Goal: Task Accomplishment & Management: Manage account settings

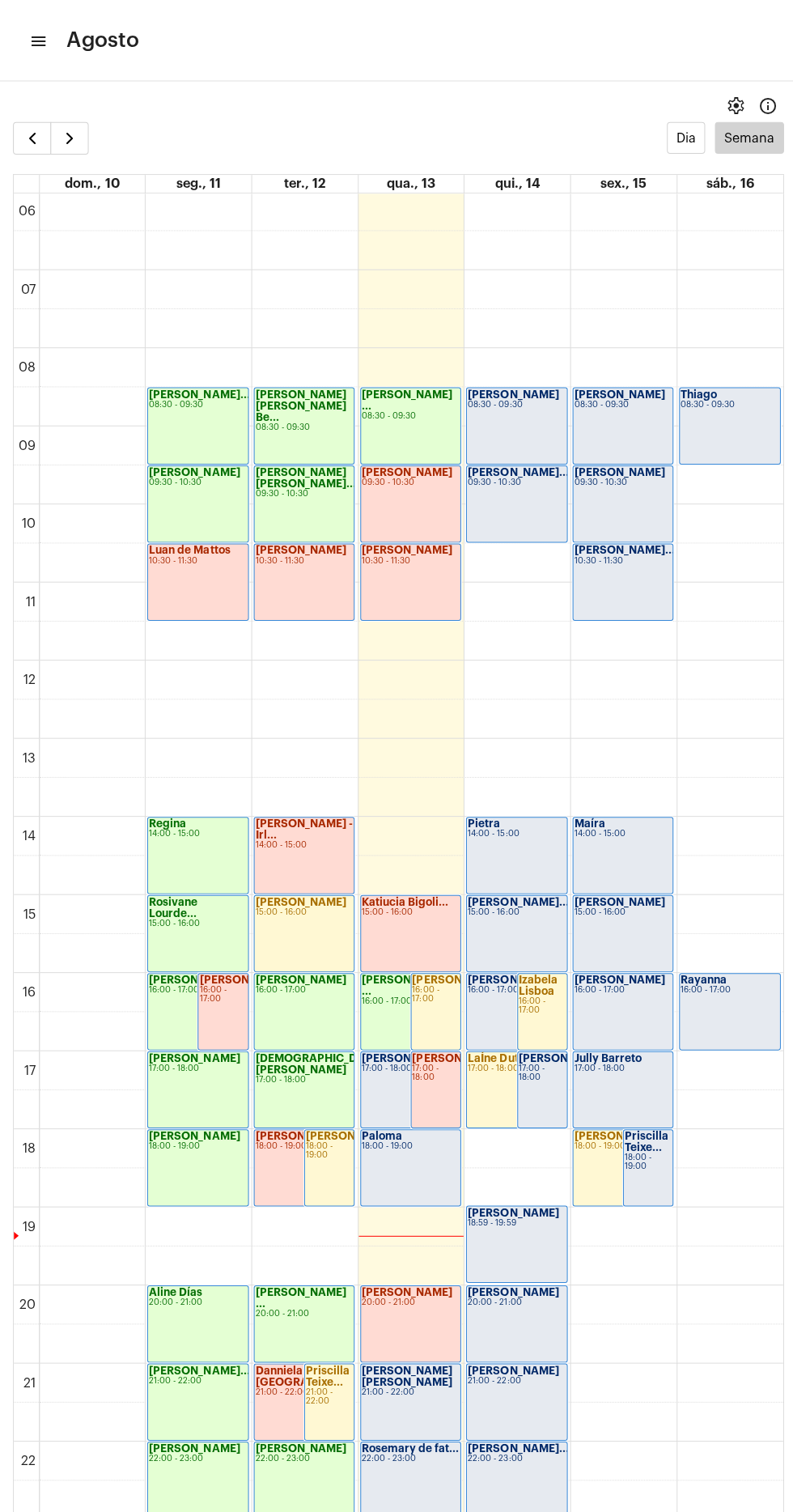
scroll to position [511, 0]
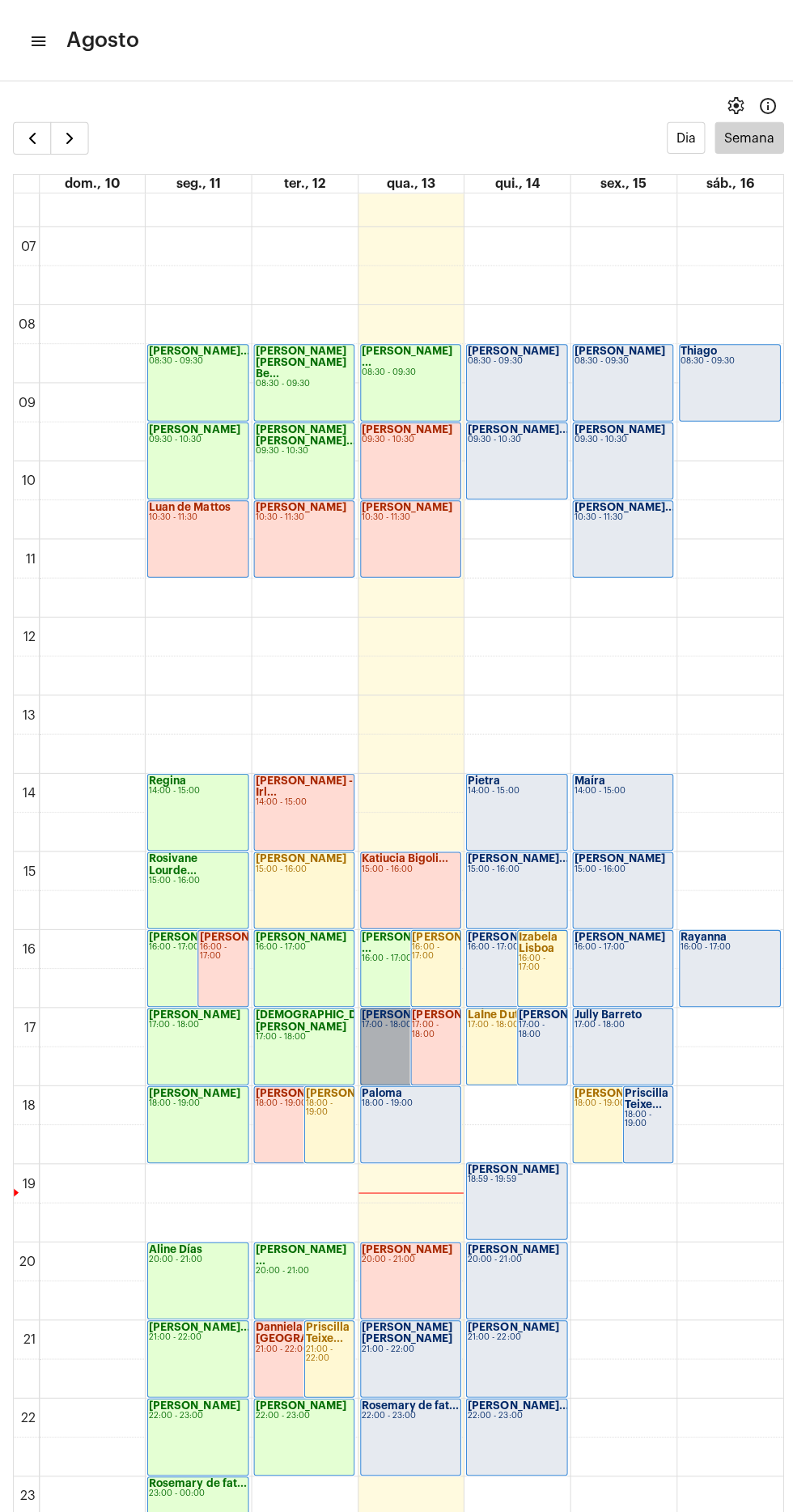
click at [378, 1030] on link "Gustavo Lima 17:00 - 18:00" at bounding box center [409, 1041] width 101 height 77
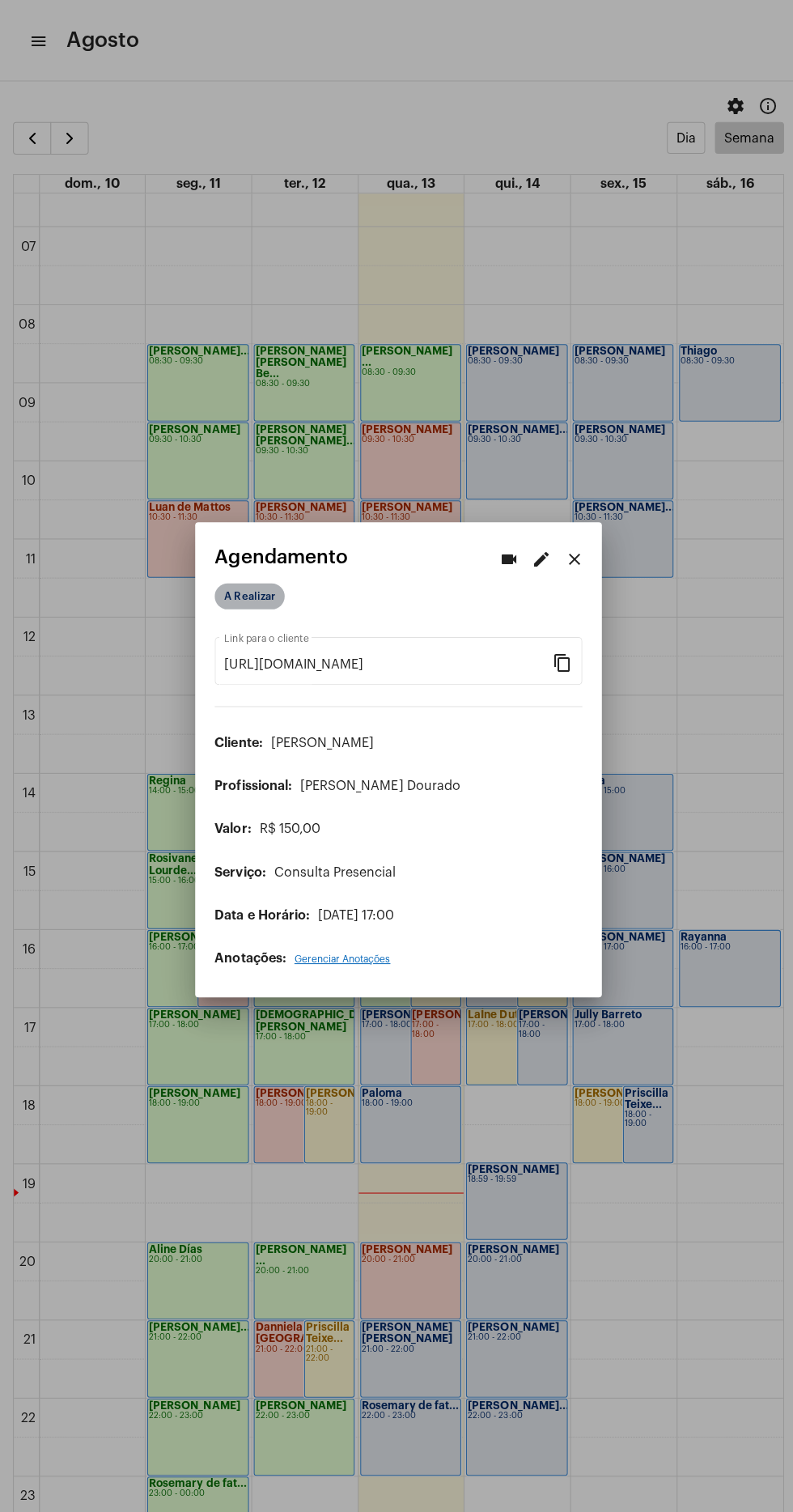
click at [238, 581] on mat-chip "A Realizar" at bounding box center [248, 593] width 70 height 26
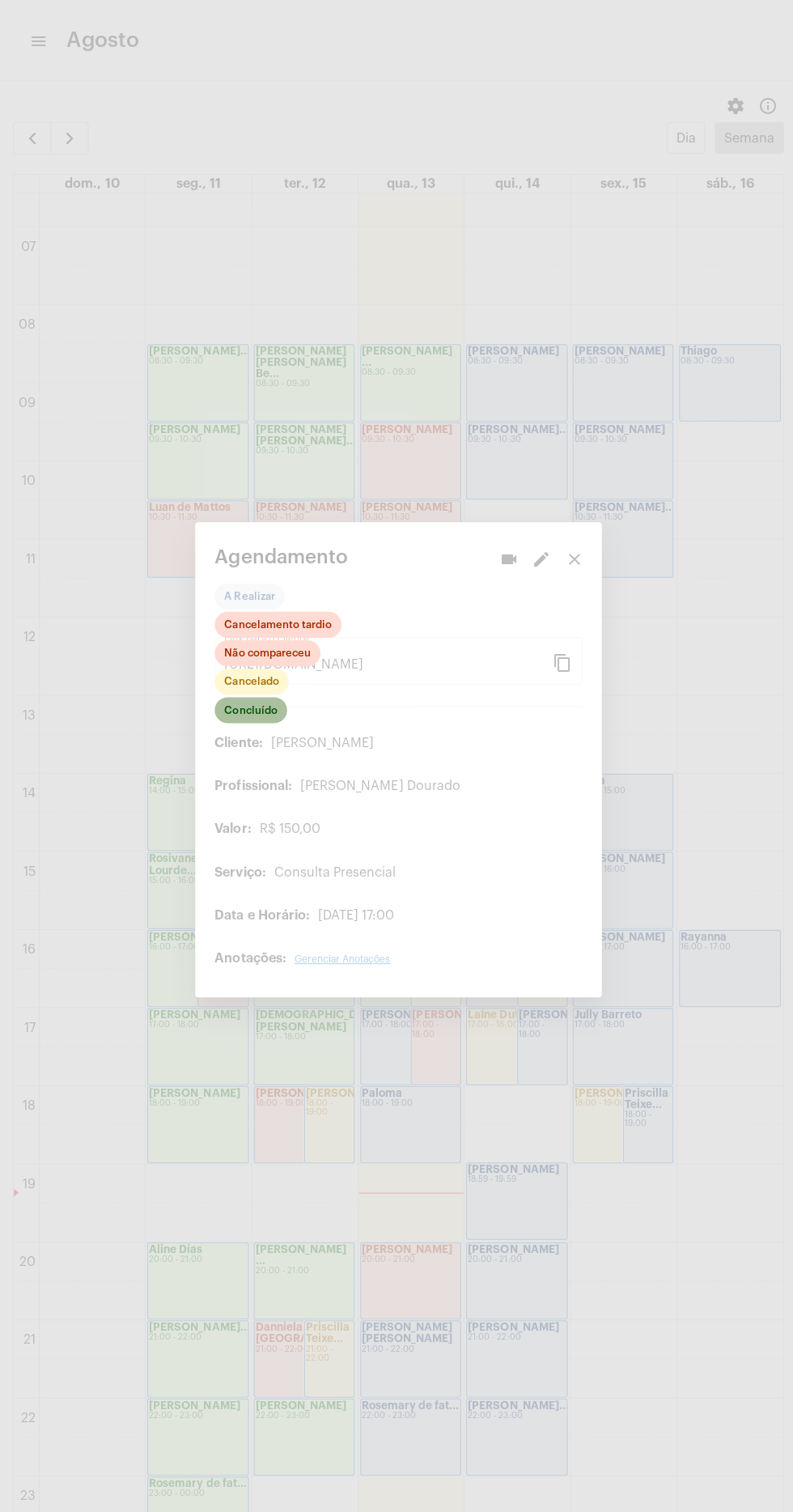
click at [263, 712] on mat-chip "Concluído" at bounding box center [250, 706] width 72 height 26
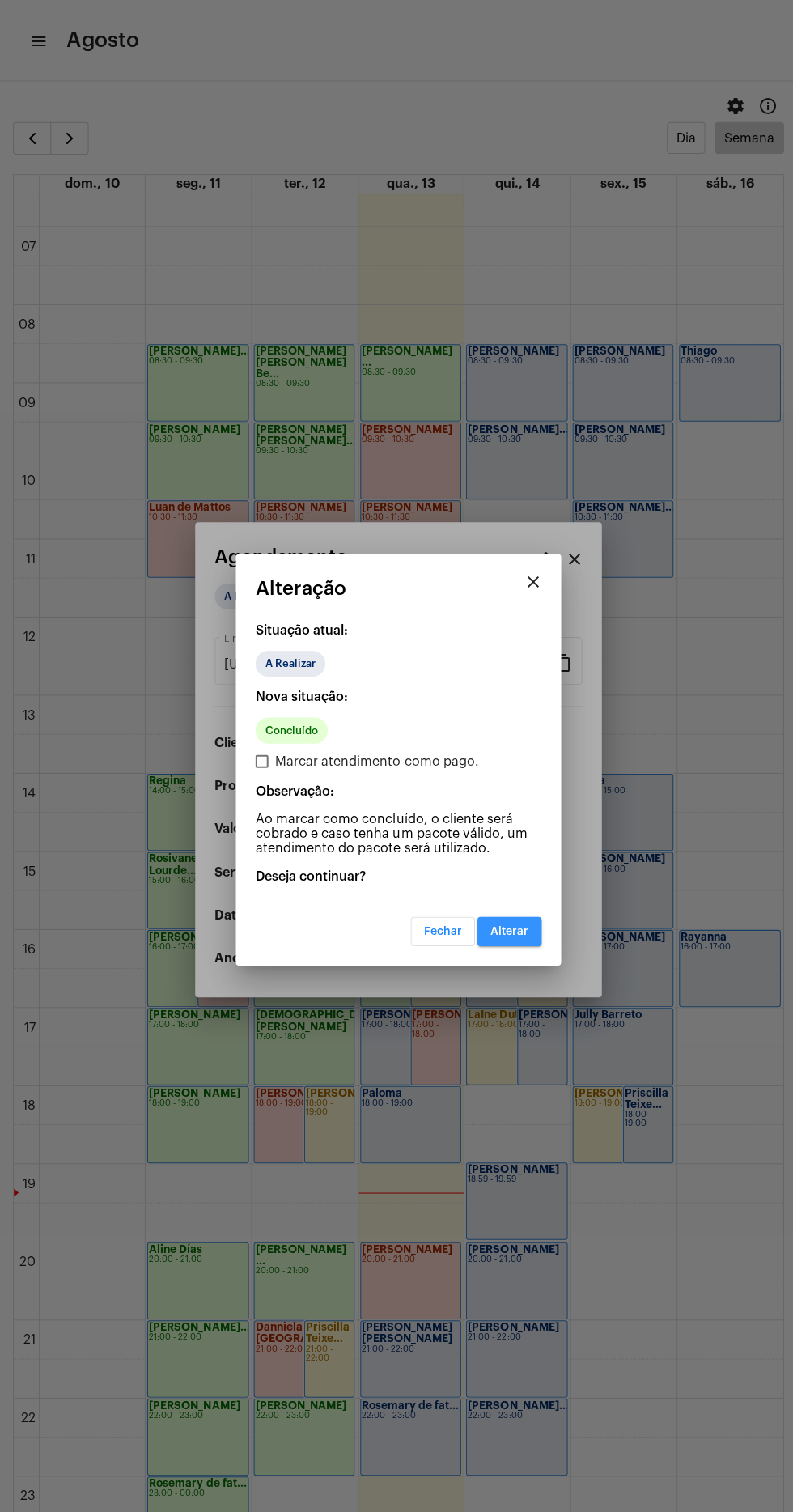
click at [525, 918] on button "Alterar" at bounding box center [507, 926] width 64 height 29
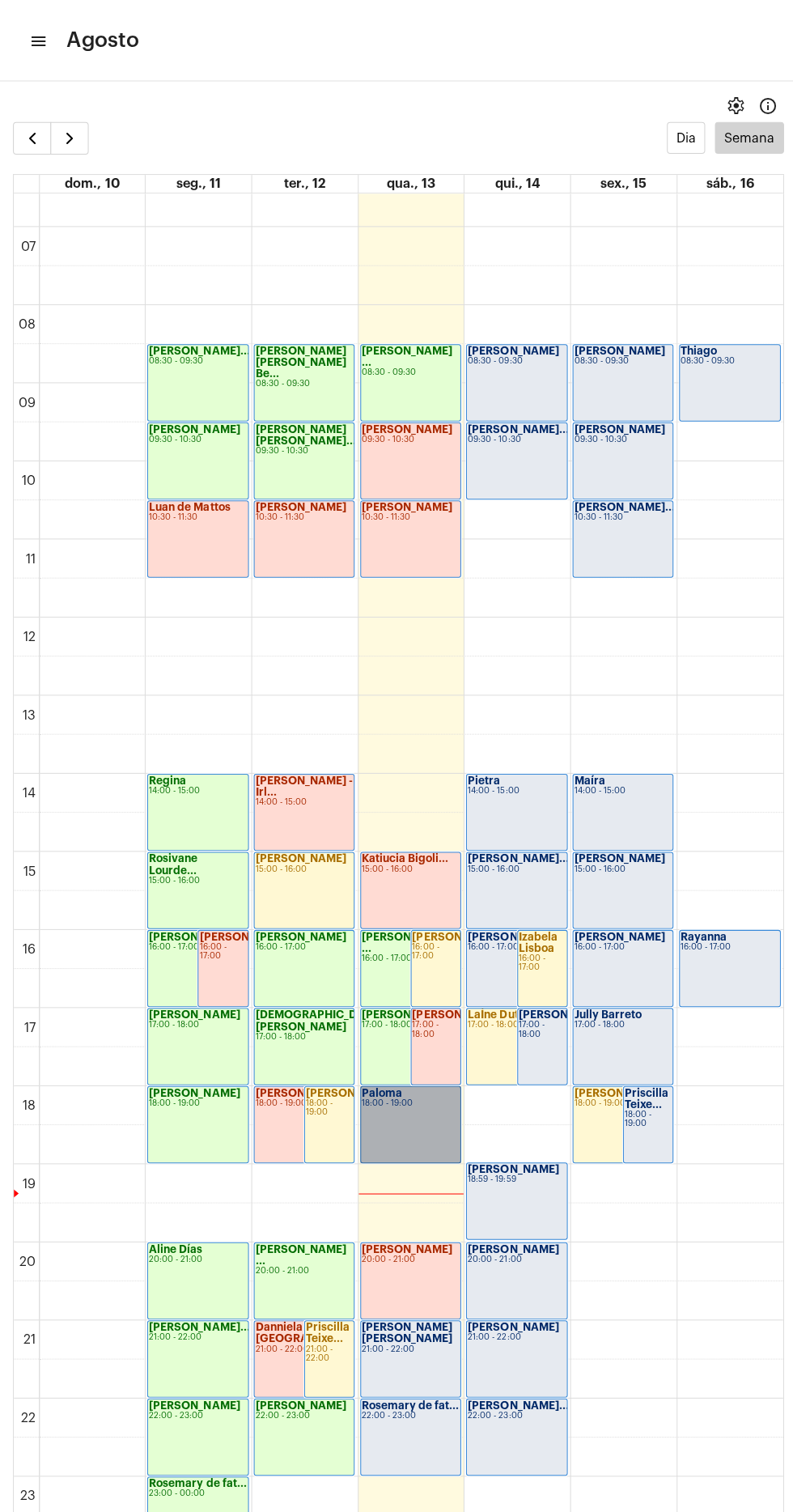
click at [396, 1111] on link "Paloma 18:00 - 19:00" at bounding box center [409, 1119] width 101 height 77
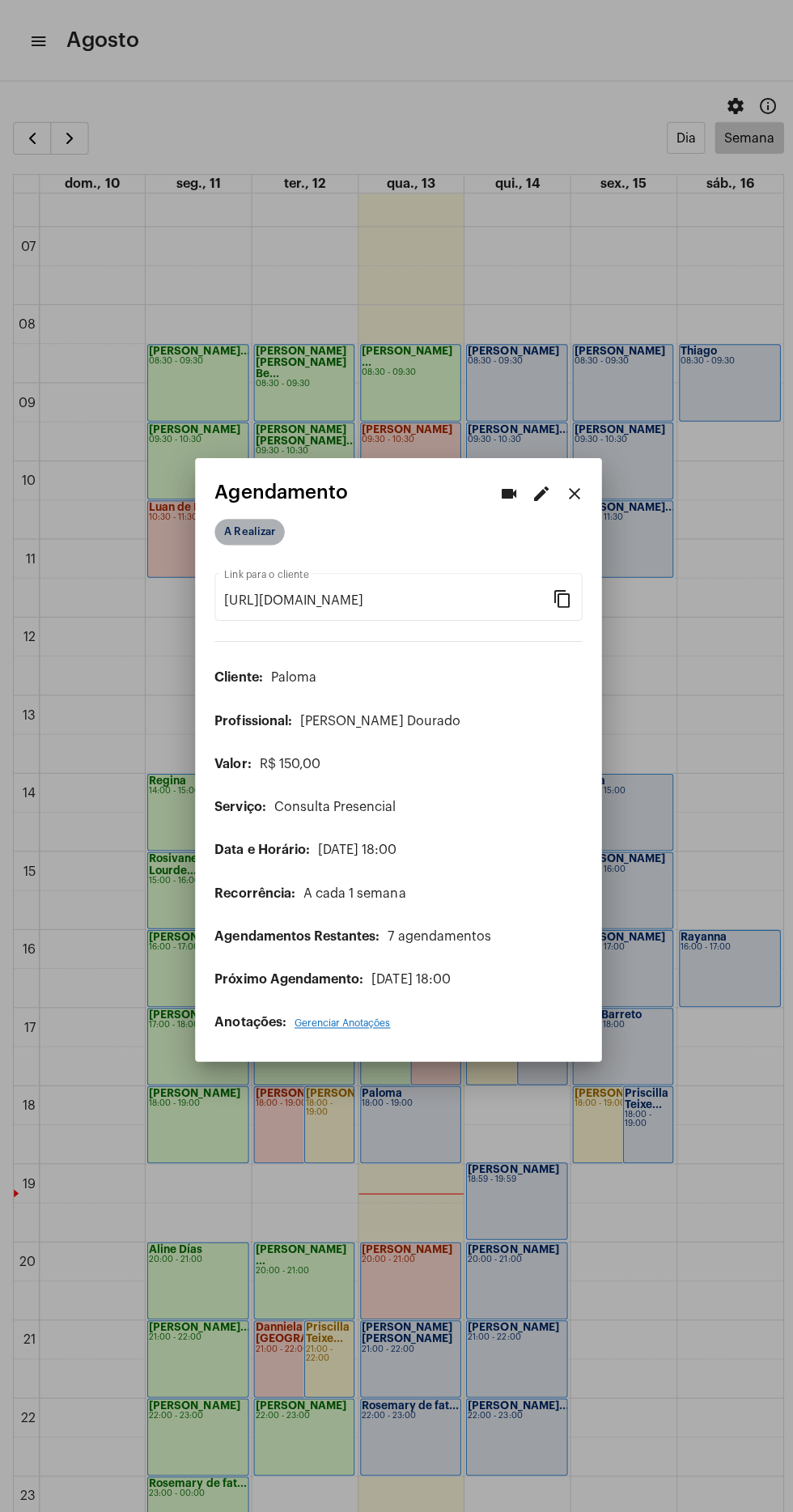
click at [258, 516] on mat-chip "A Realizar" at bounding box center [248, 529] width 70 height 26
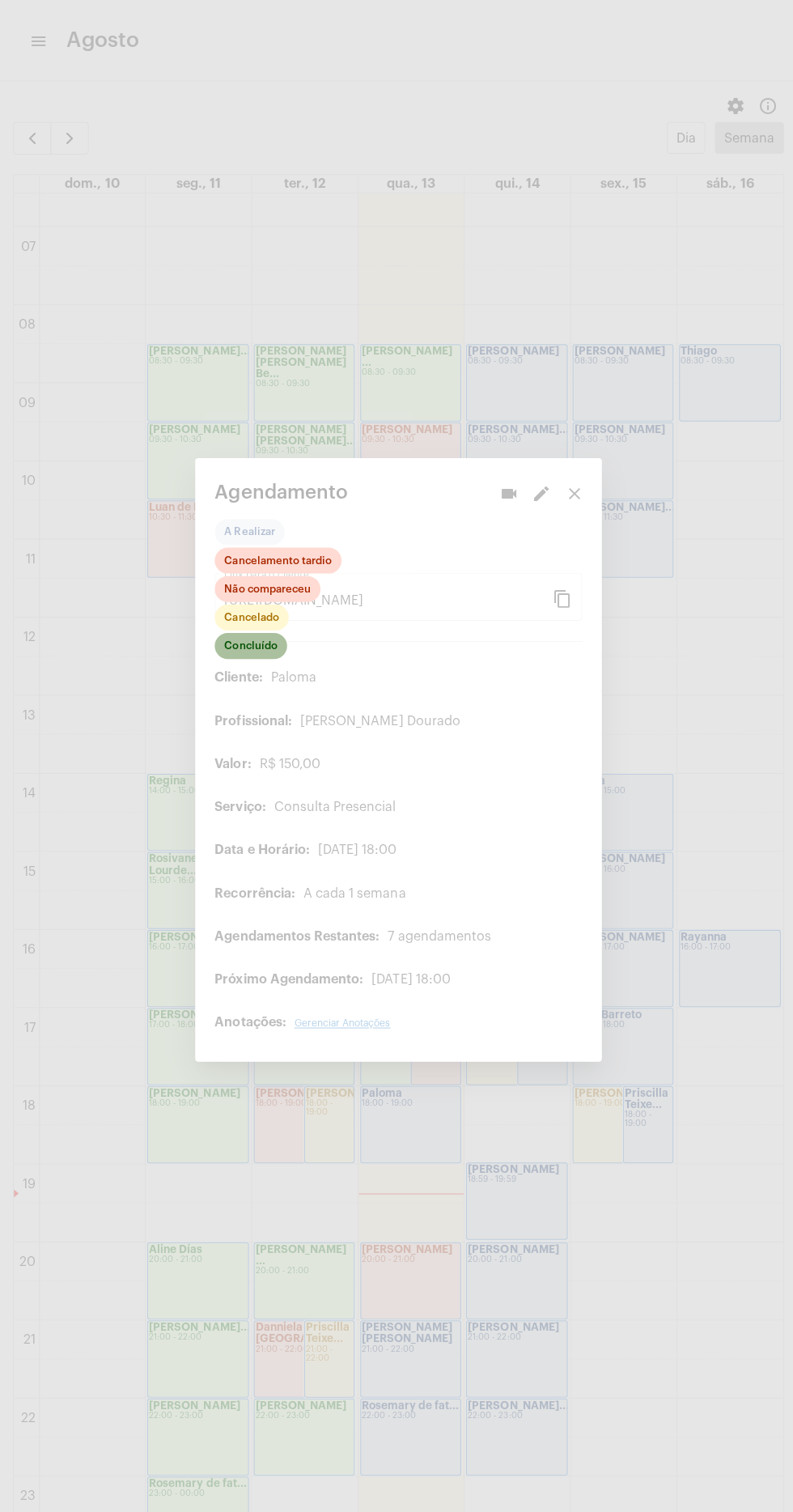
click at [260, 630] on mat-chip "Concluído" at bounding box center [250, 643] width 72 height 26
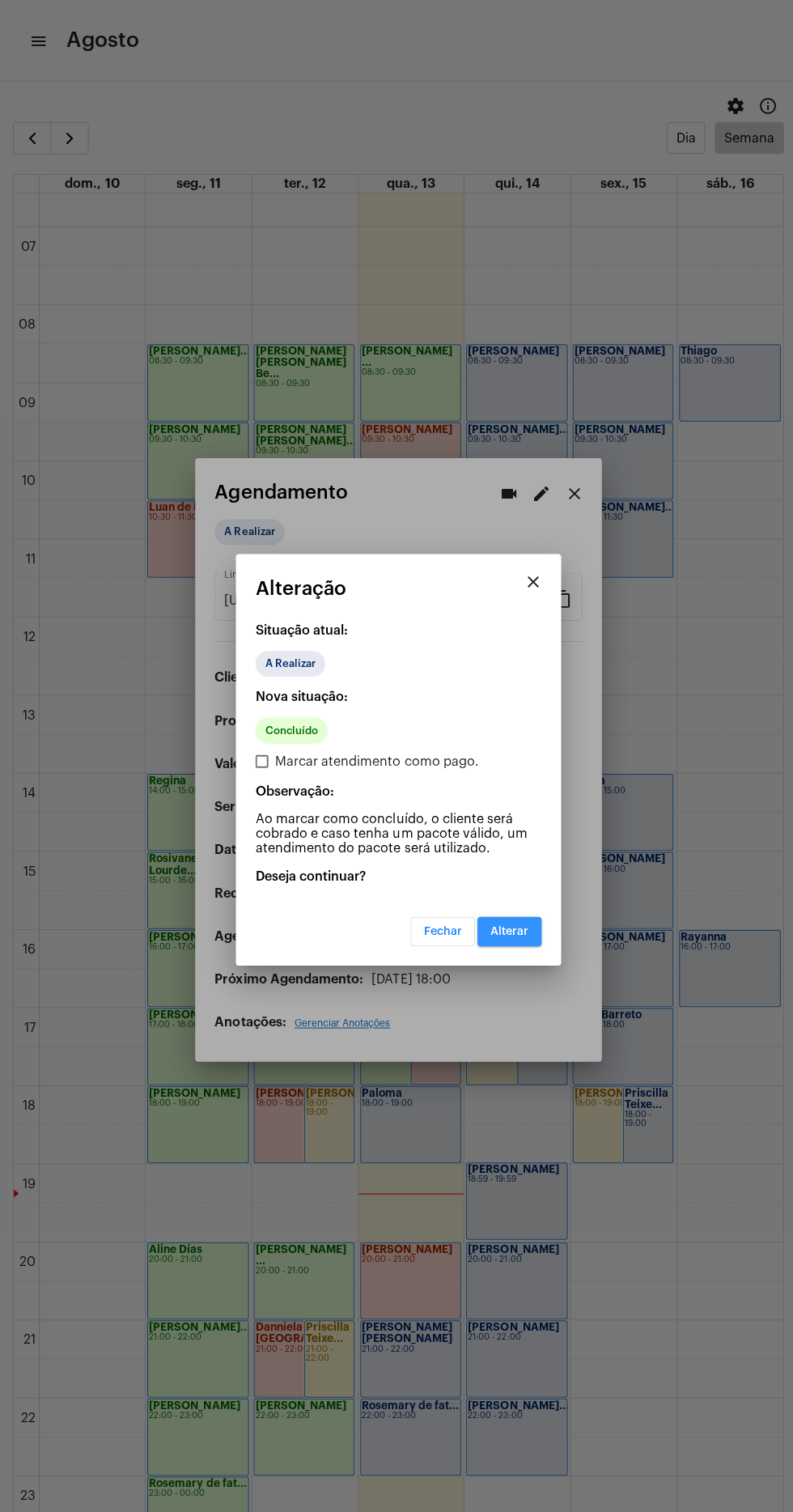
click at [517, 916] on button "Alterar" at bounding box center [507, 926] width 64 height 29
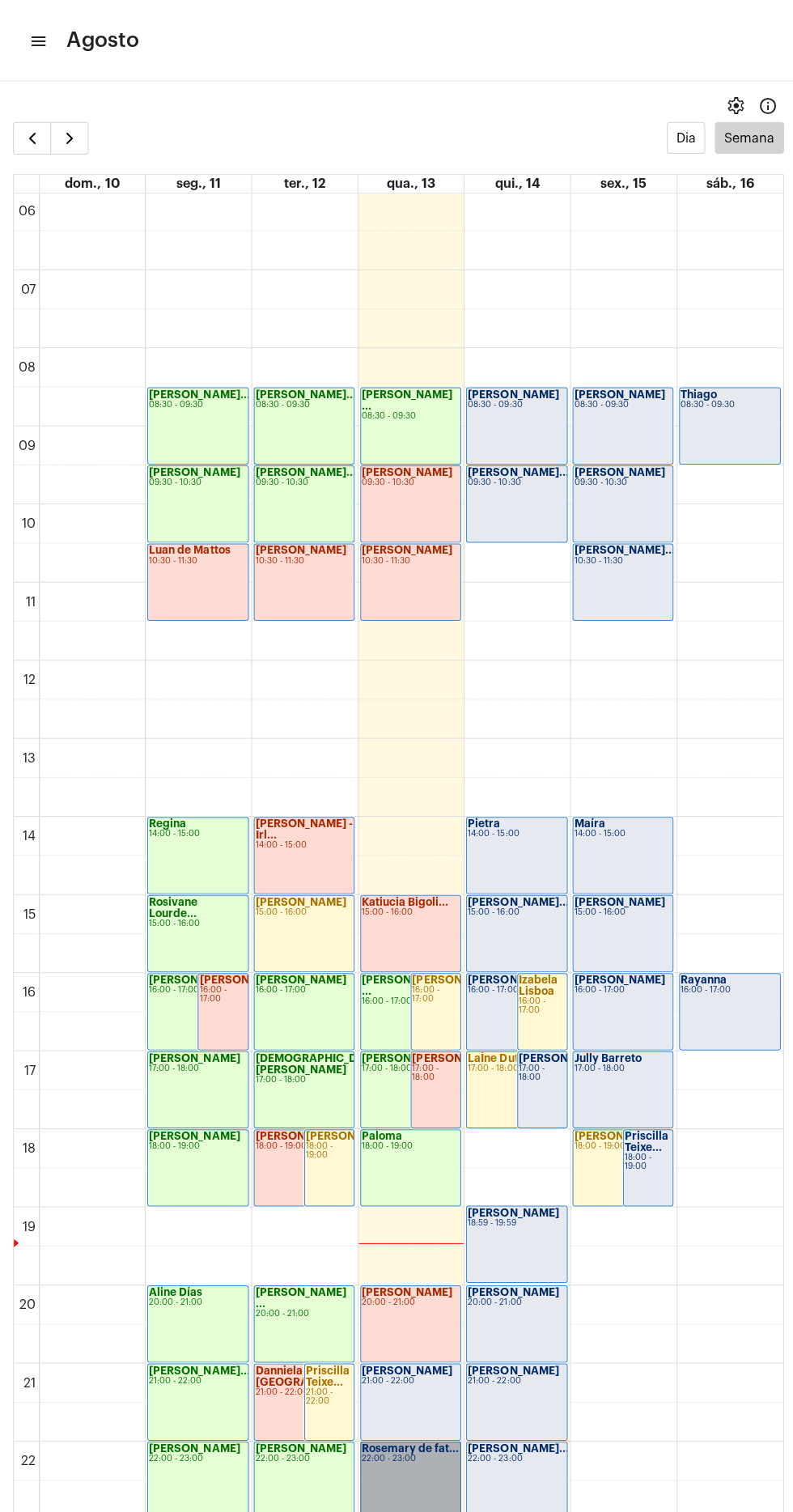
click at [397, 1454] on link "Rosemary de fat... 22:00 - 23:00" at bounding box center [409, 1473] width 101 height 77
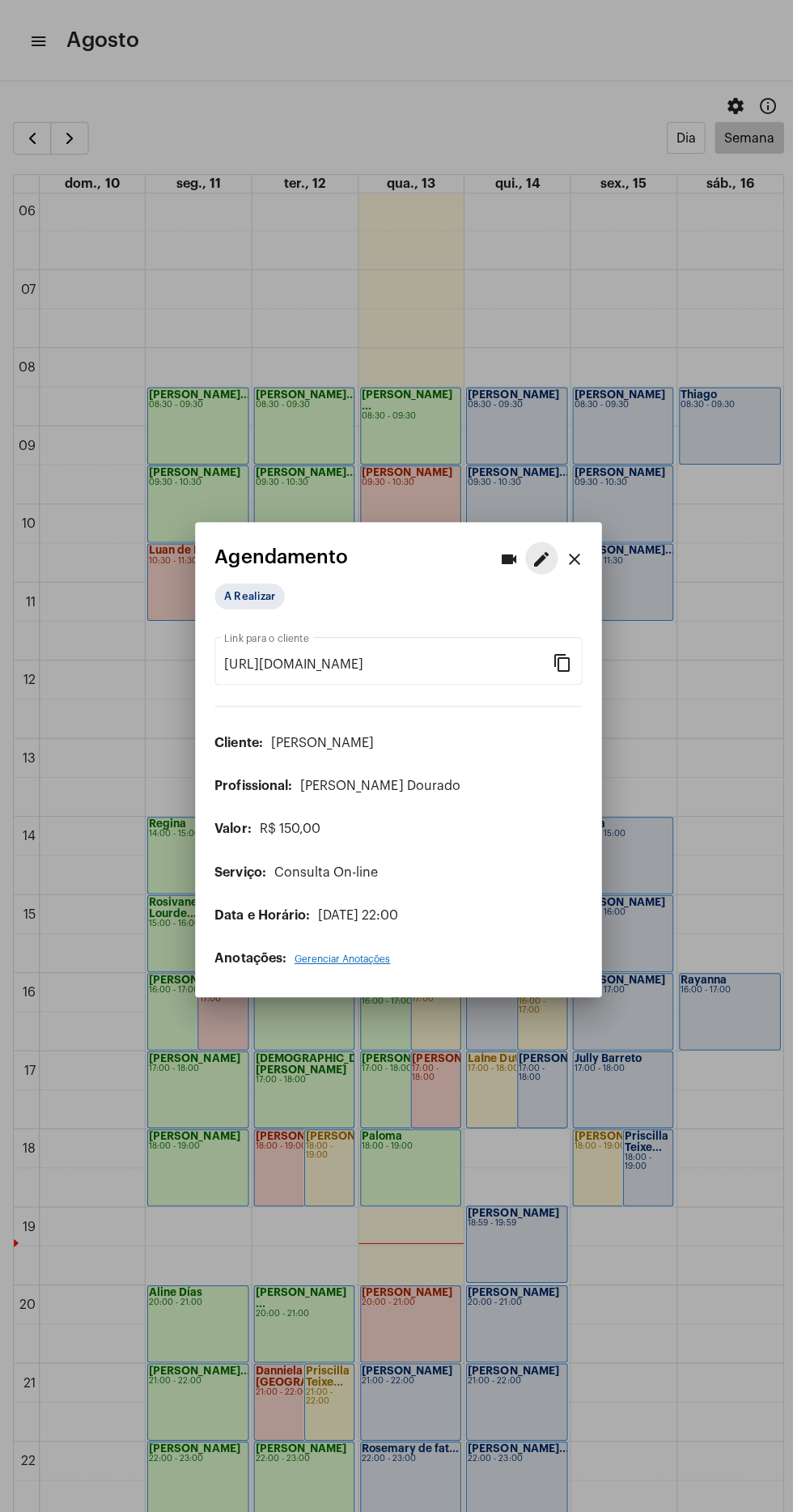
click at [535, 548] on mat-icon "edit" at bounding box center [539, 555] width 19 height 19
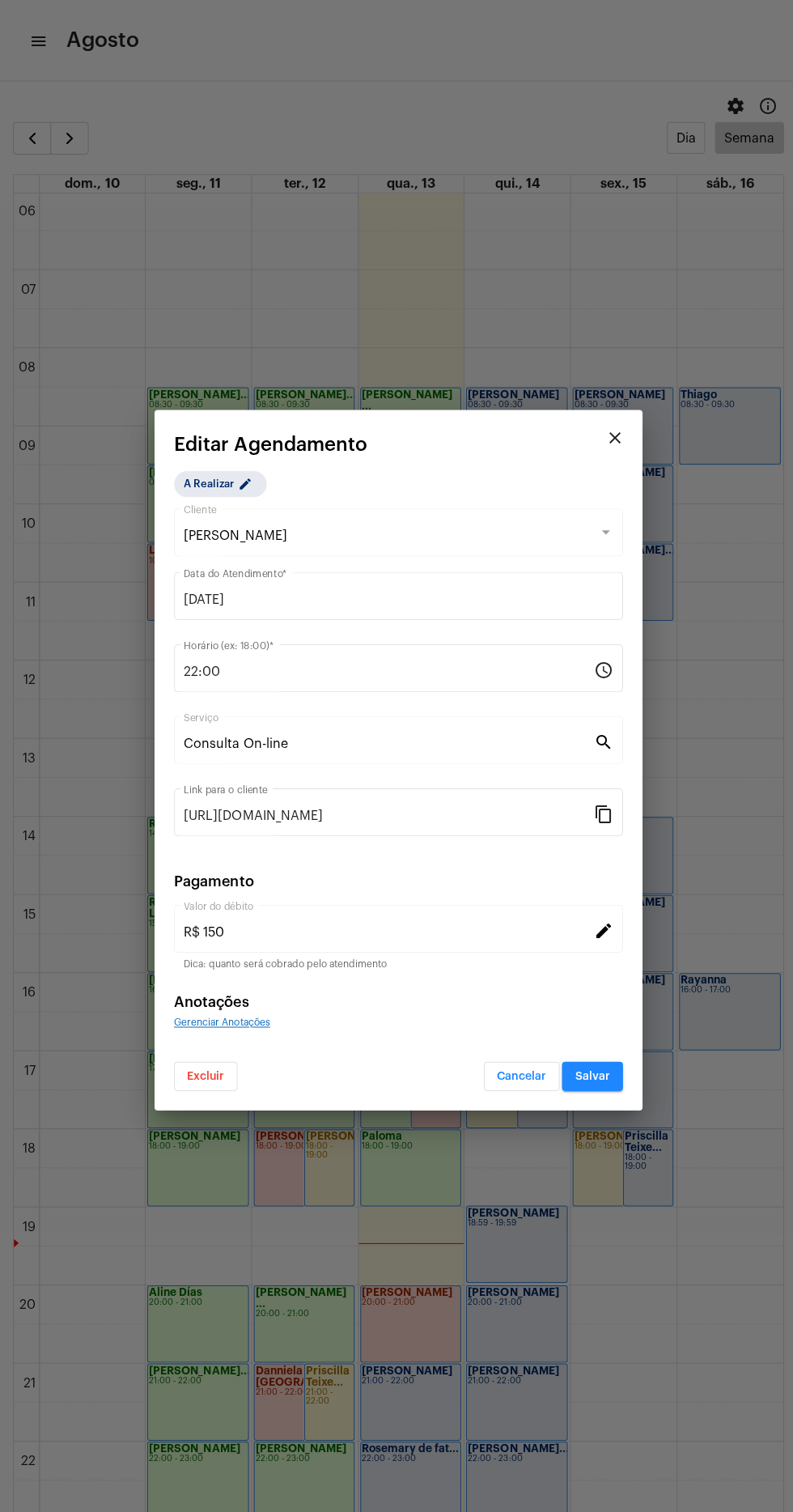
click at [327, 667] on input "22:00" at bounding box center [387, 668] width 408 height 14
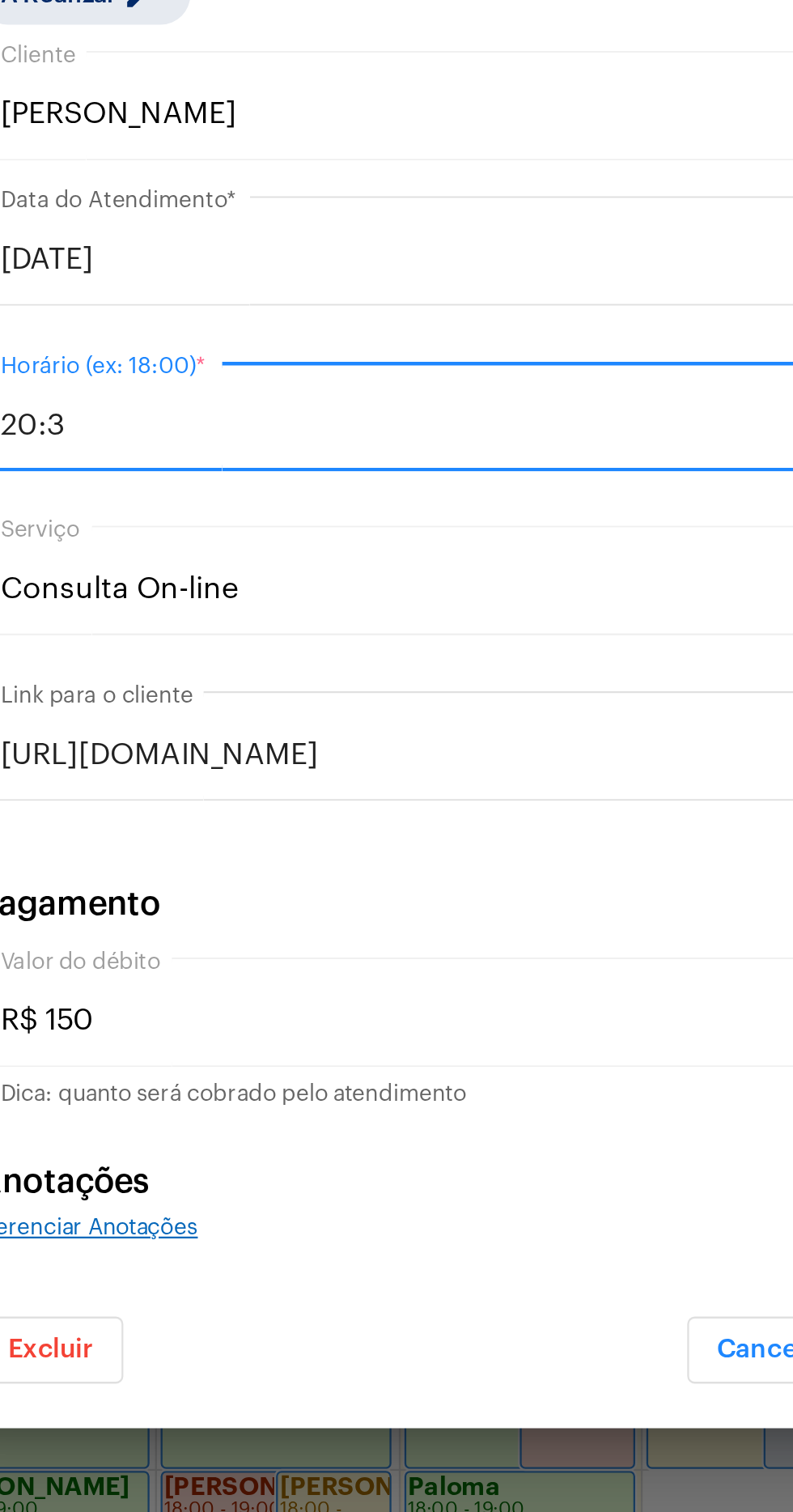
type input "20:30"
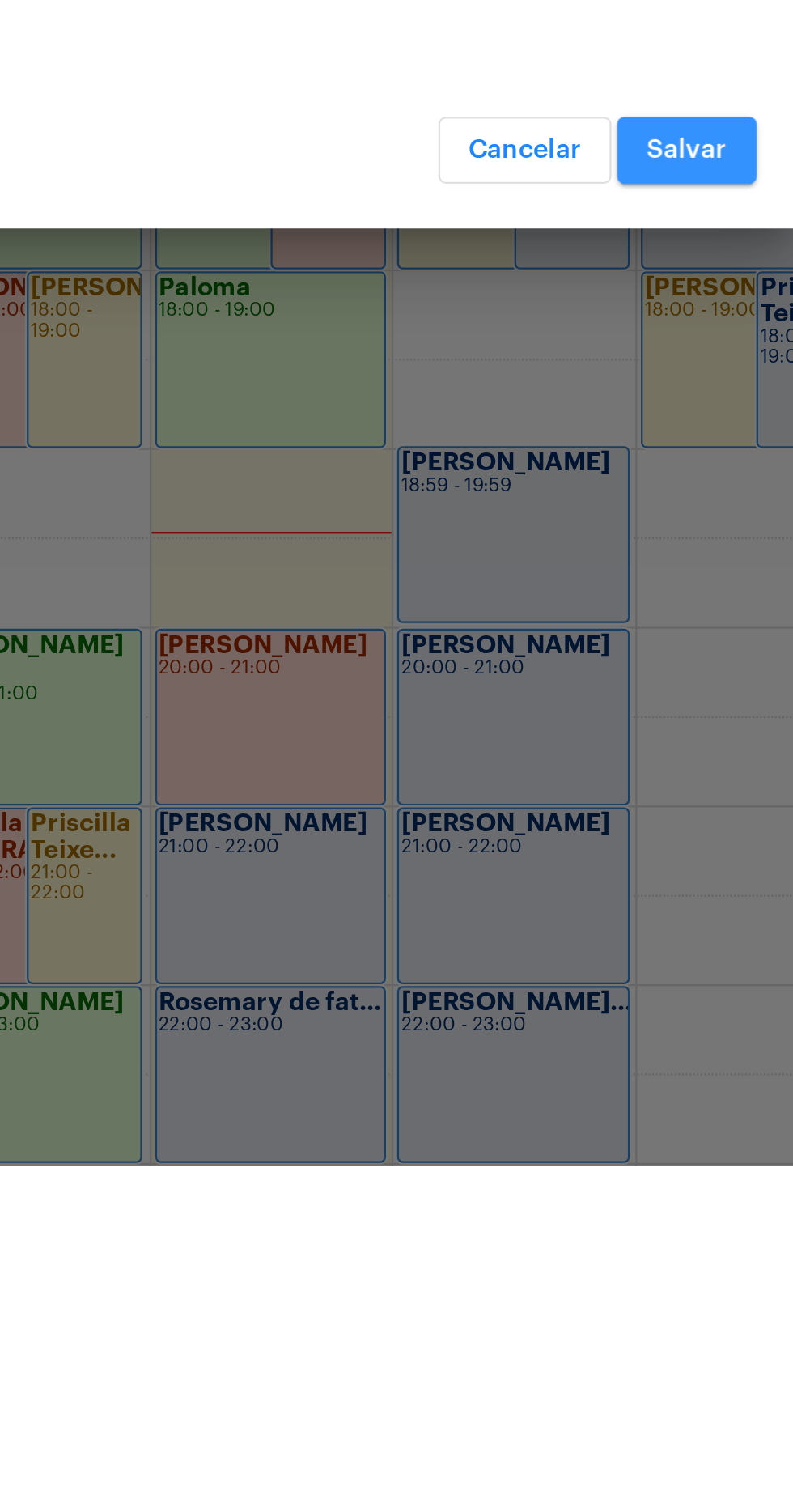
click at [593, 1071] on span "Salvar" at bounding box center [589, 1071] width 34 height 12
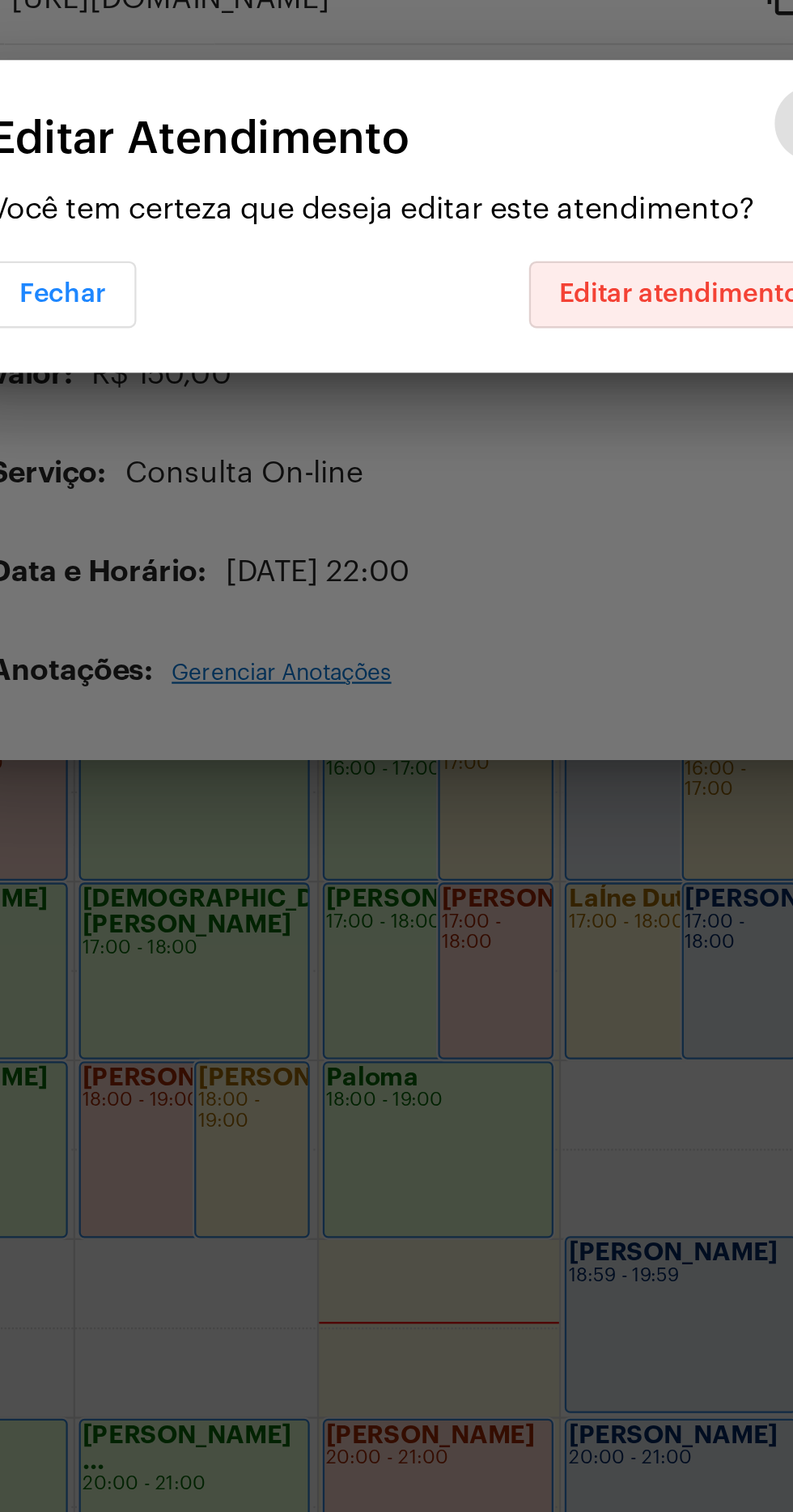
click at [528, 788] on span "Editar atendimento" at bounding box center [514, 790] width 105 height 12
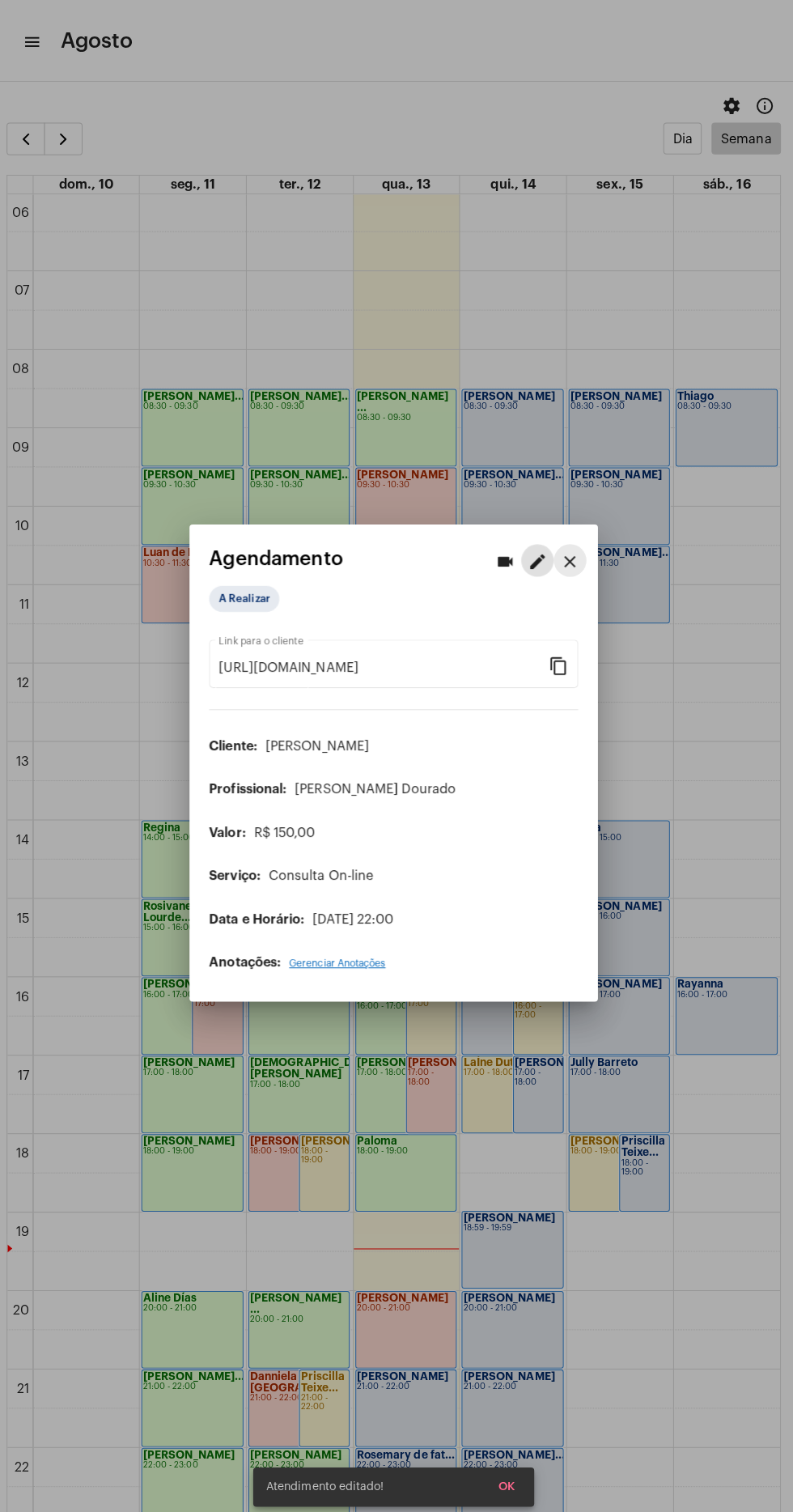
click at [577, 554] on mat-icon "close" at bounding box center [571, 555] width 19 height 19
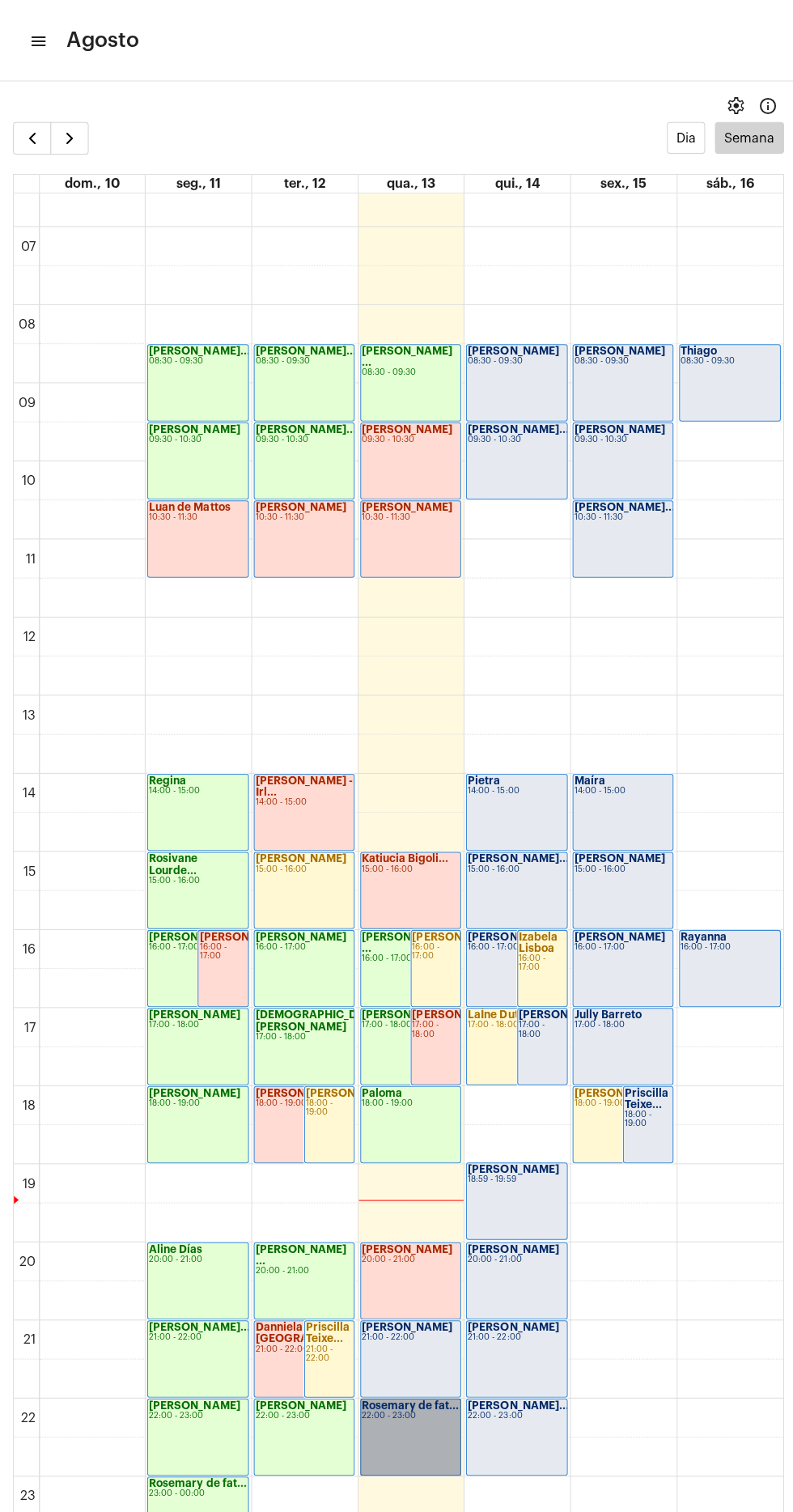
scroll to position [509, 0]
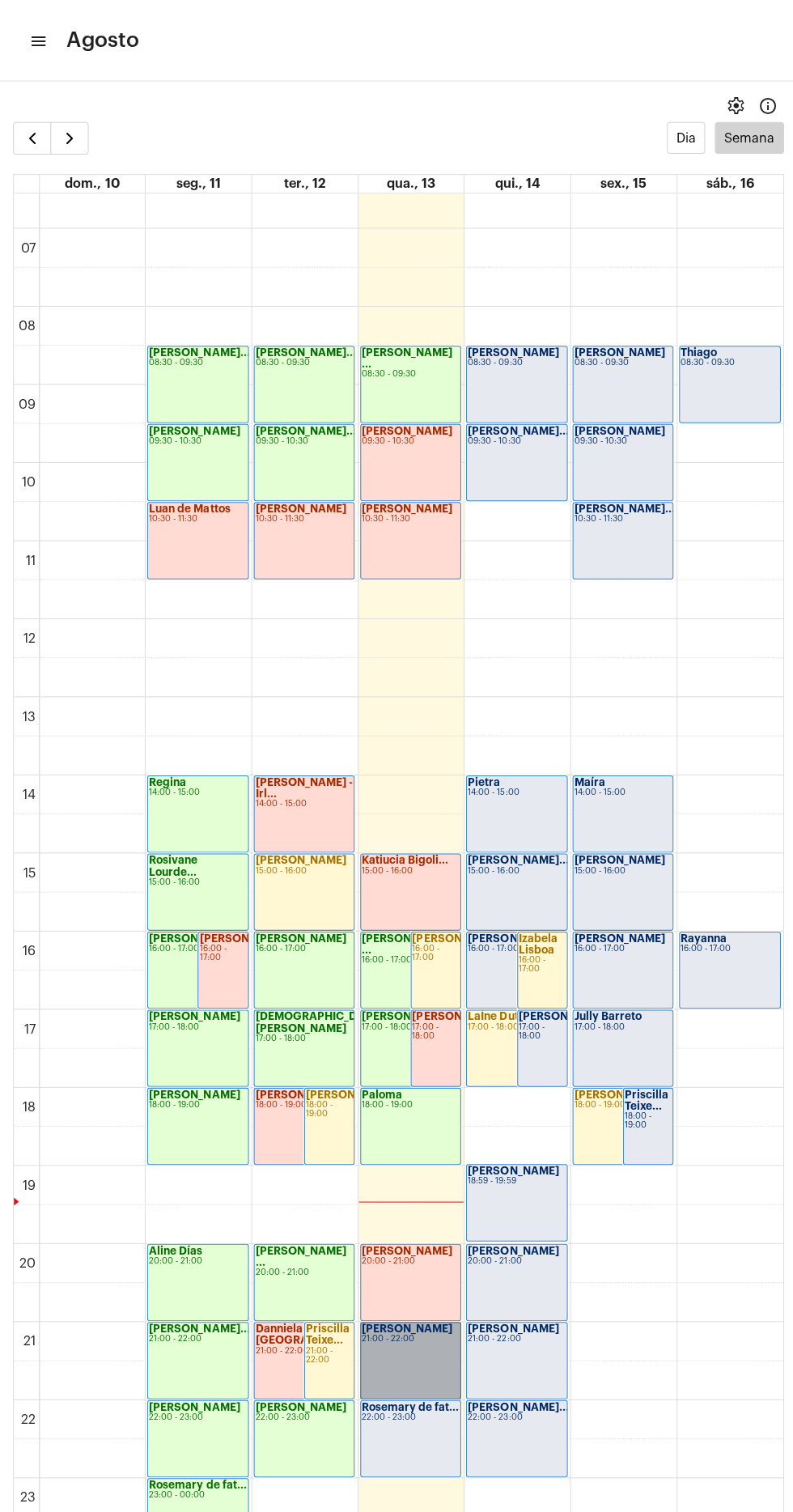
click at [401, 1340] on link "Sabrina Luana 21:00 - 22:00" at bounding box center [409, 1354] width 101 height 77
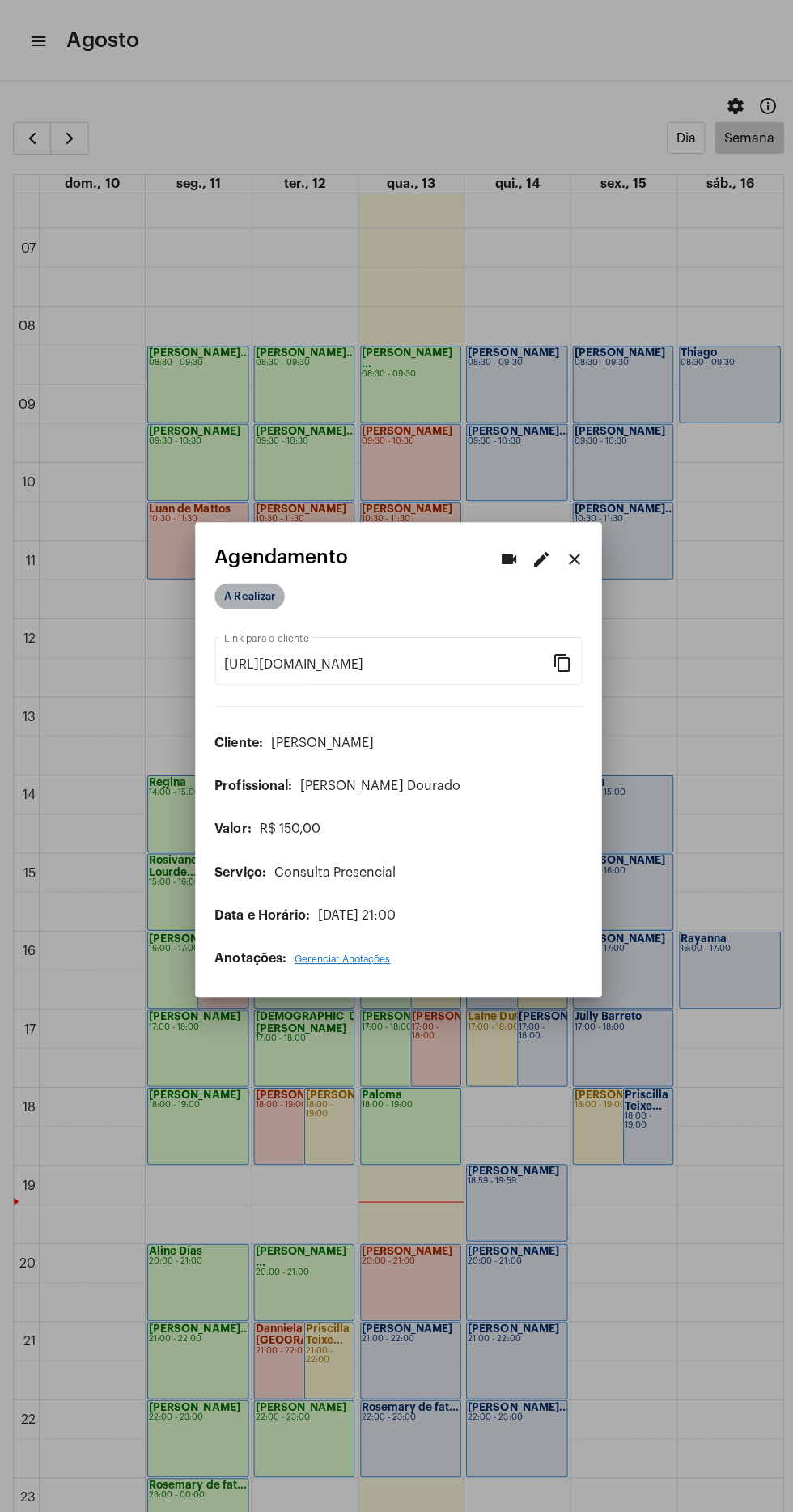
click at [237, 584] on mat-chip "A Realizar" at bounding box center [248, 593] width 70 height 26
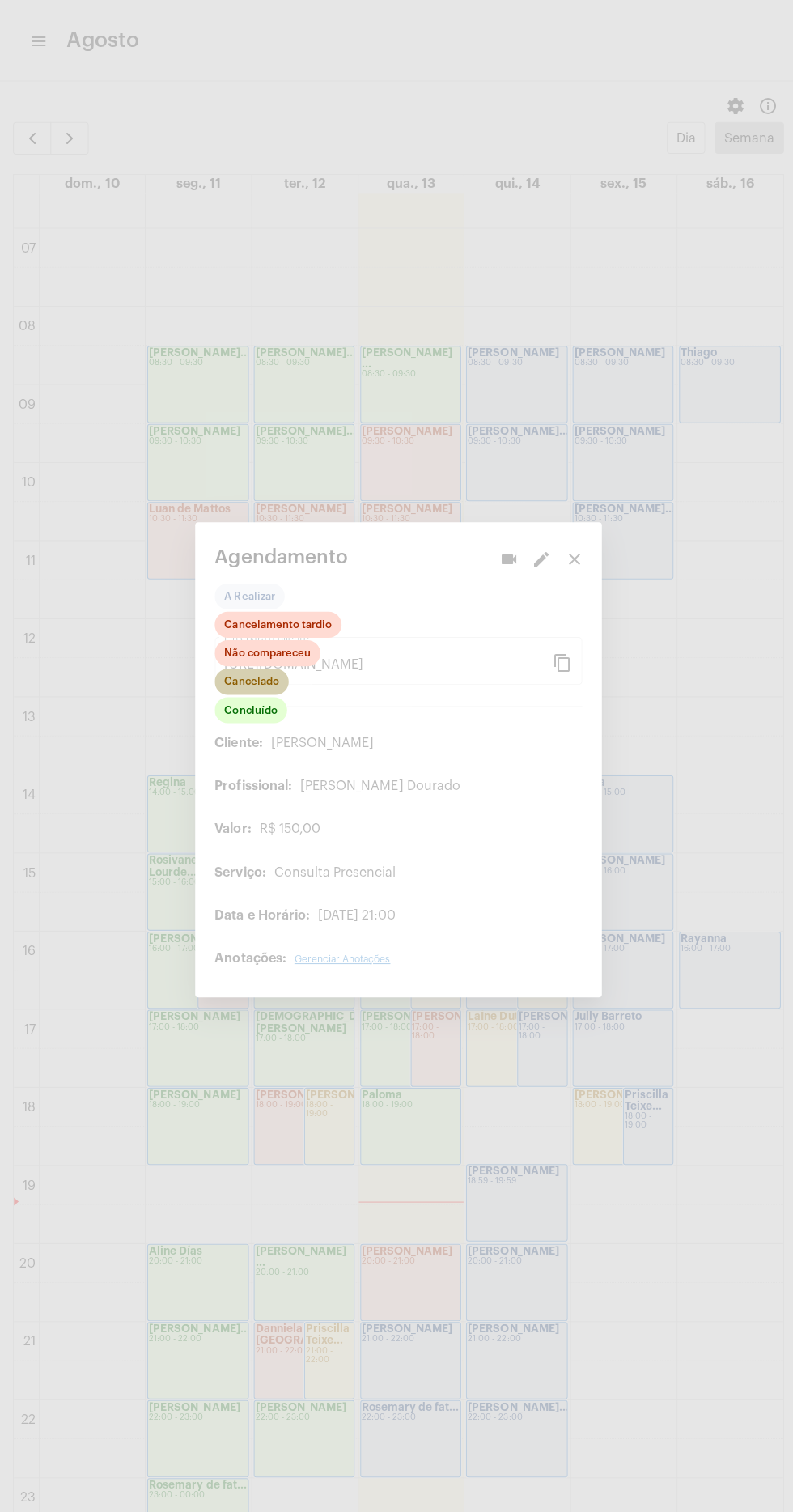
click at [260, 671] on mat-chip "Cancelado" at bounding box center [251, 678] width 74 height 26
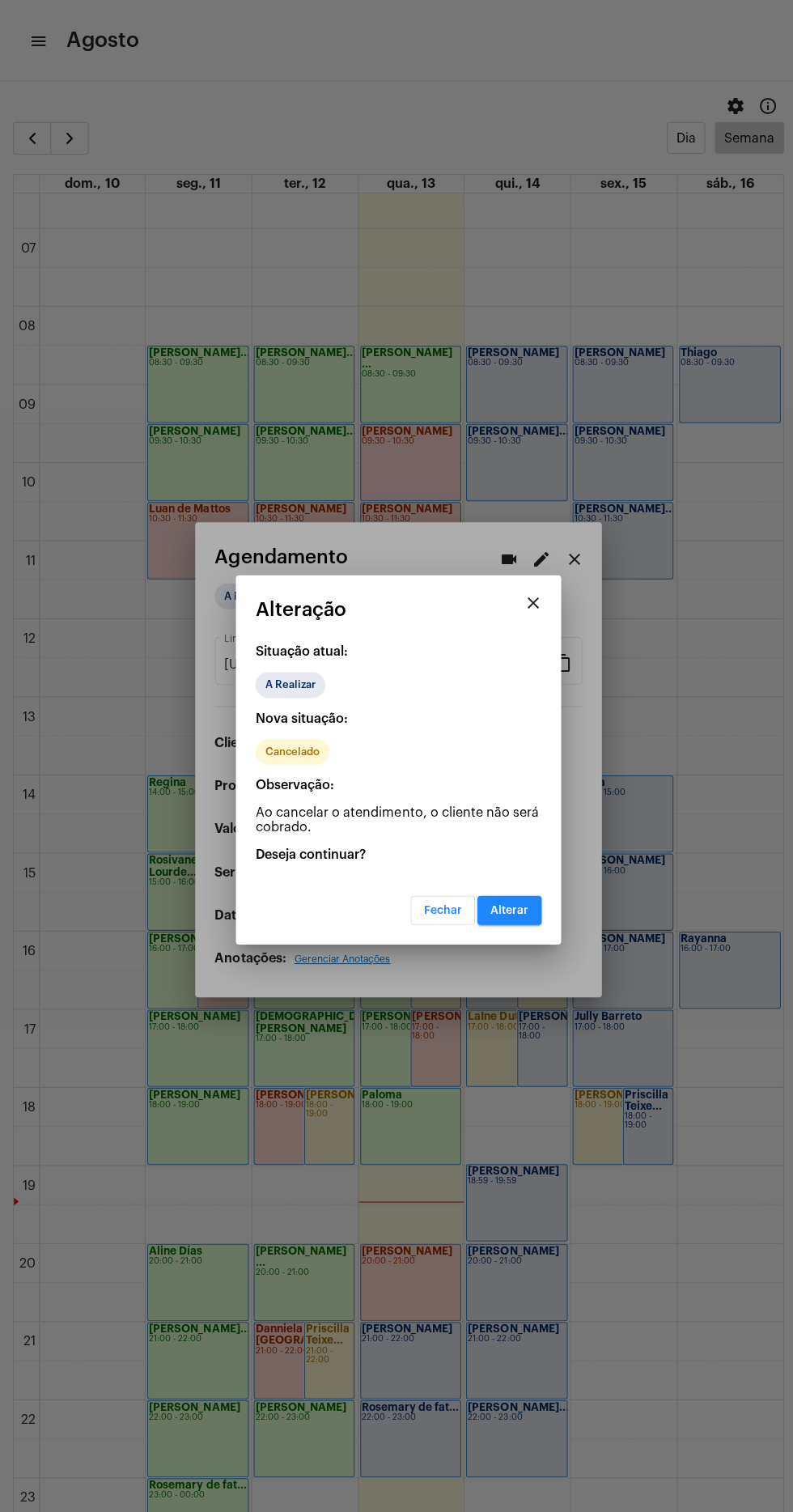
click at [507, 905] on span "Alterar" at bounding box center [507, 906] width 38 height 12
